Goal: Find specific page/section: Find specific page/section

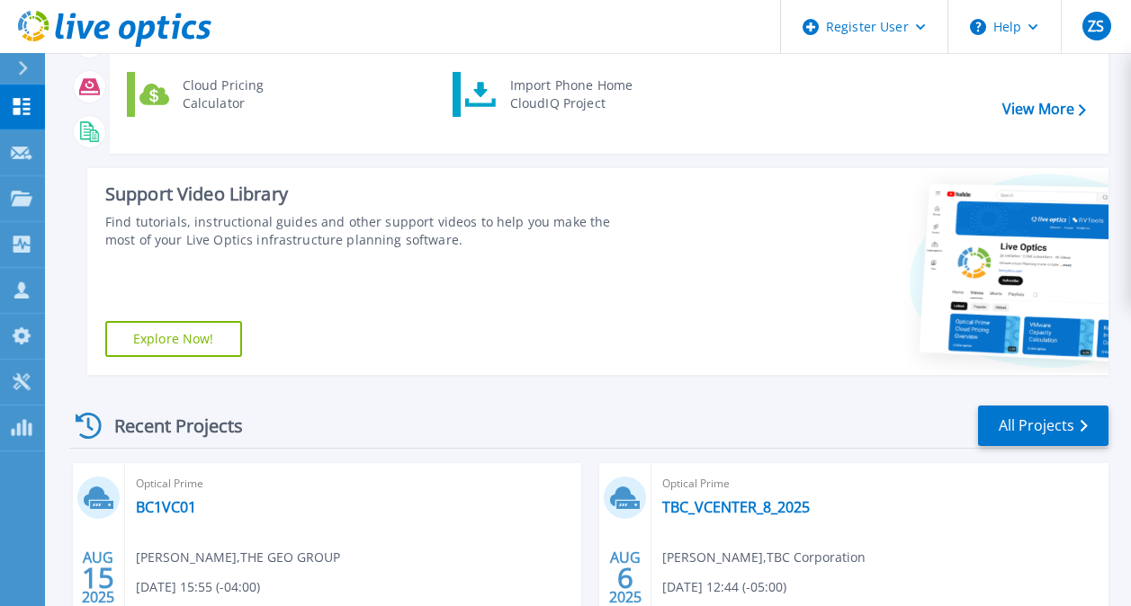
scroll to position [167, 0]
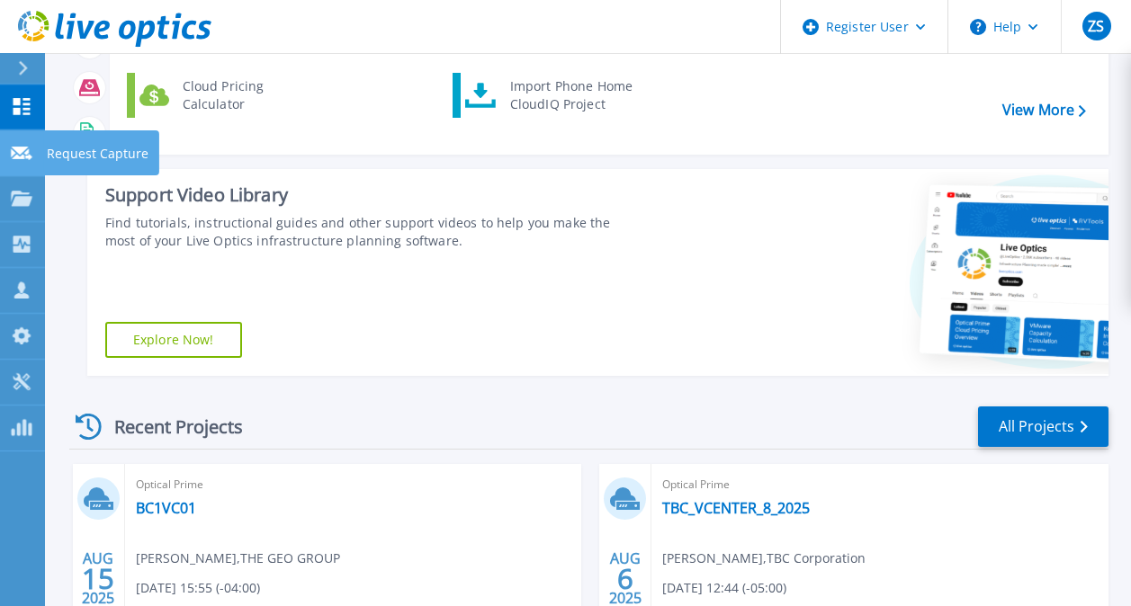
click at [23, 148] on icon at bounding box center [22, 153] width 22 height 13
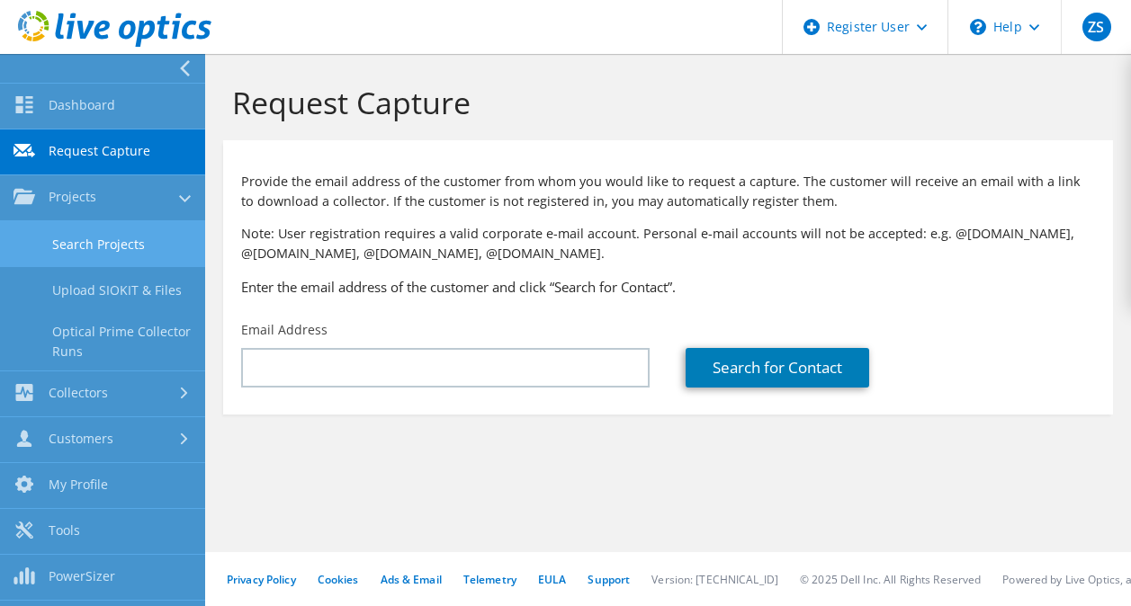
click at [91, 255] on link "Search Projects" at bounding box center [102, 244] width 205 height 46
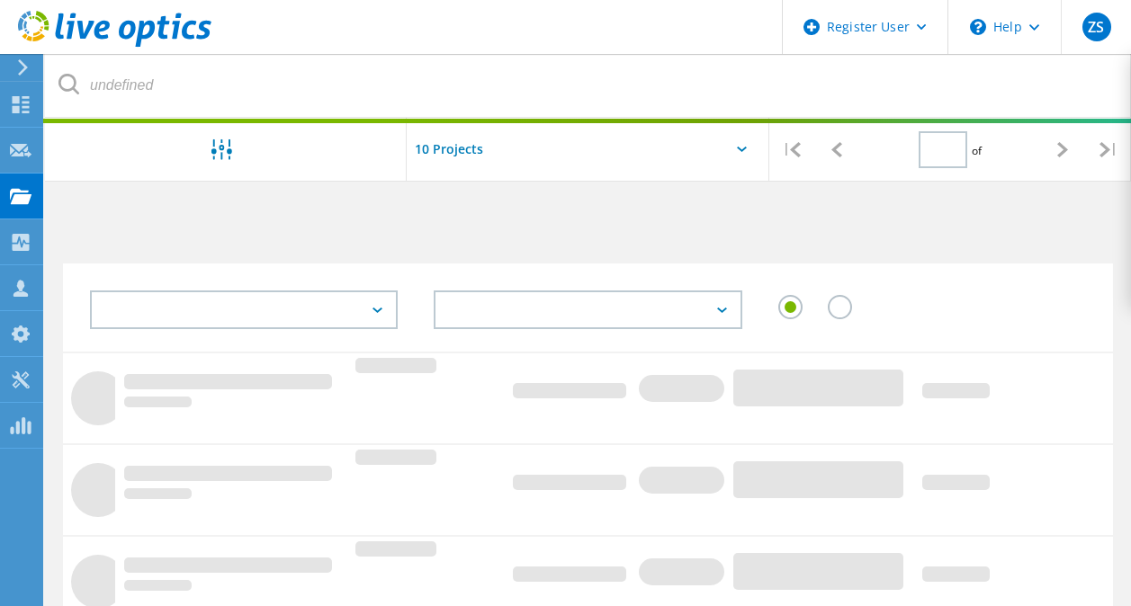
type input "1"
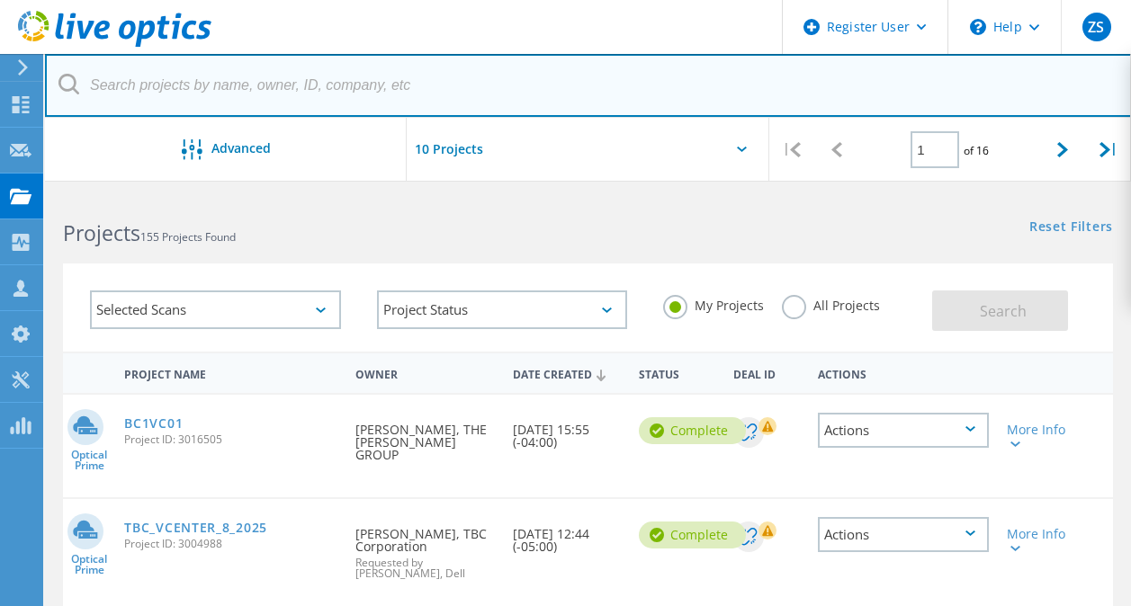
click at [342, 78] on input "text" at bounding box center [588, 85] width 1087 height 63
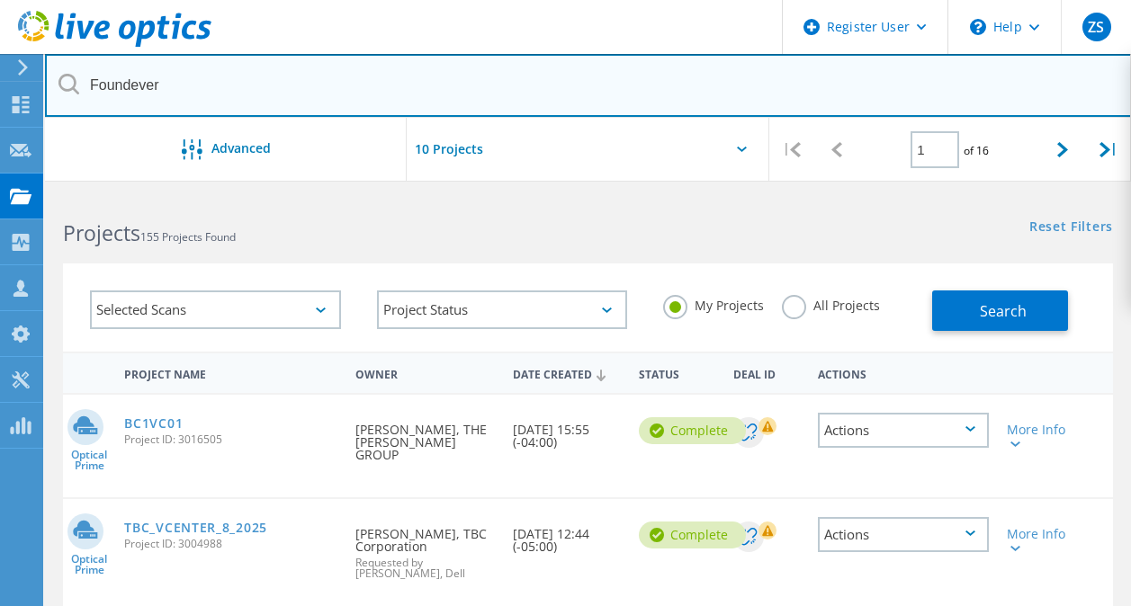
type input "Foundever"
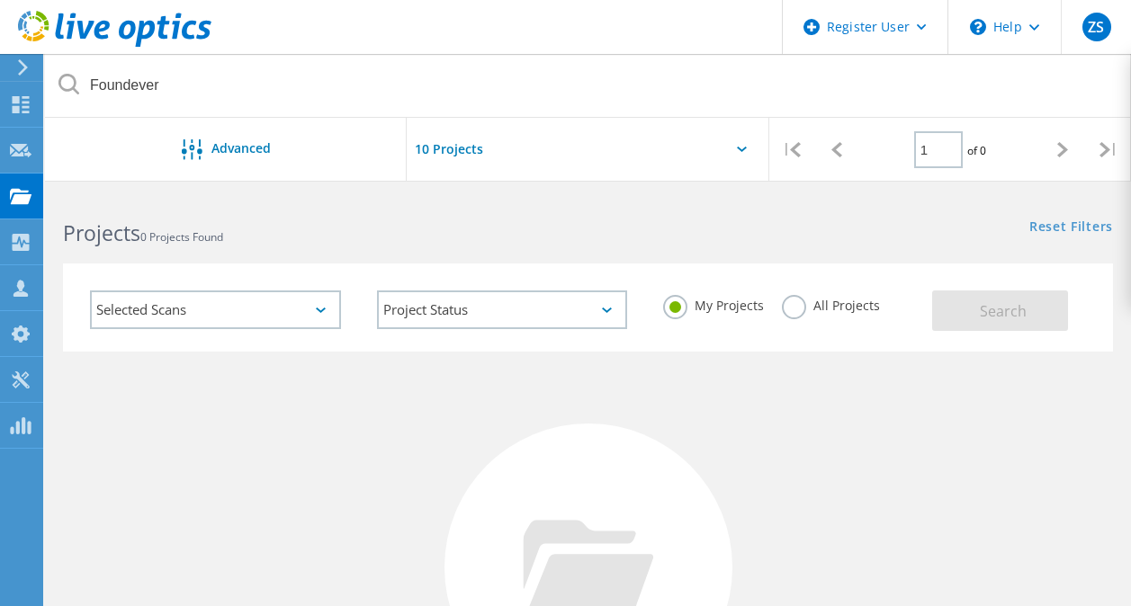
click at [779, 310] on div "My Projects All Projects" at bounding box center [788, 306] width 287 height 67
click at [786, 309] on label "All Projects" at bounding box center [831, 303] width 98 height 17
click at [0, 0] on input "All Projects" at bounding box center [0, 0] width 0 height 0
click at [997, 313] on span "Search" at bounding box center [1003, 311] width 47 height 20
